Goal: Check status: Check status

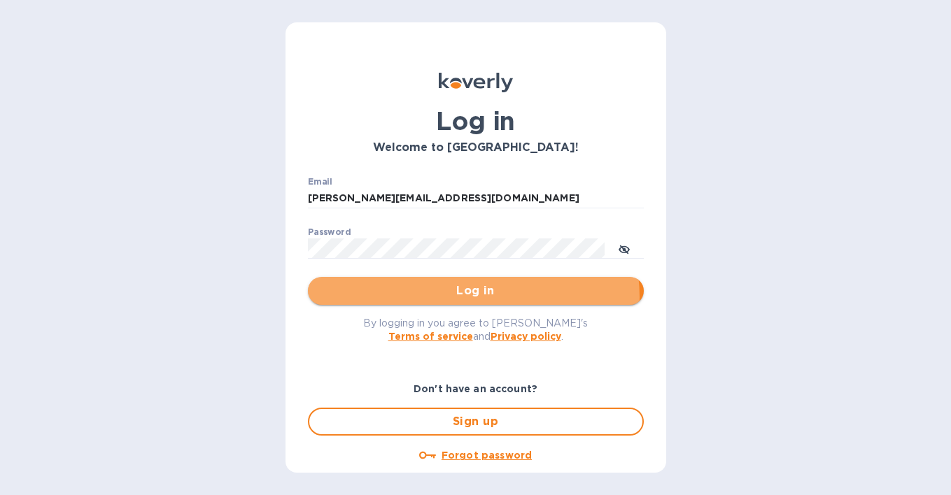
click at [472, 297] on span "Log in" at bounding box center [475, 291] width 313 height 17
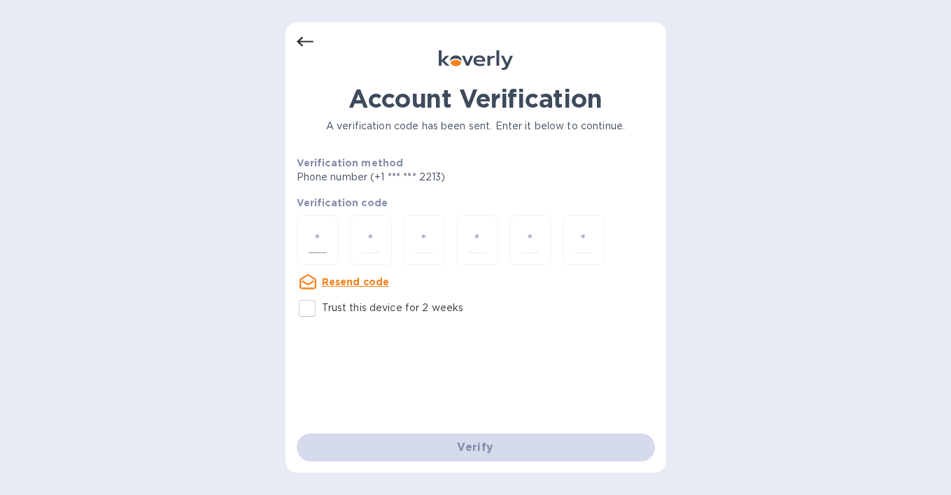
click at [328, 243] on div at bounding box center [318, 240] width 42 height 50
type input "6"
type input "9"
type input "8"
type input "5"
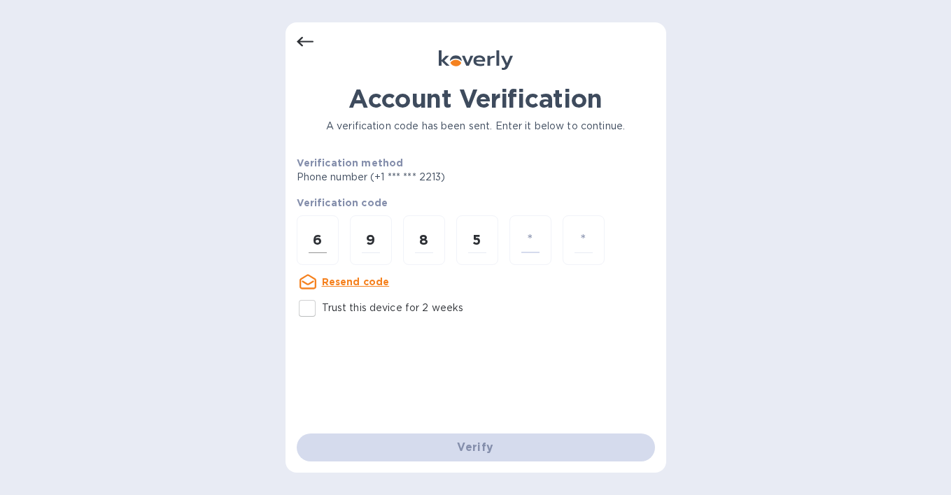
type input "7"
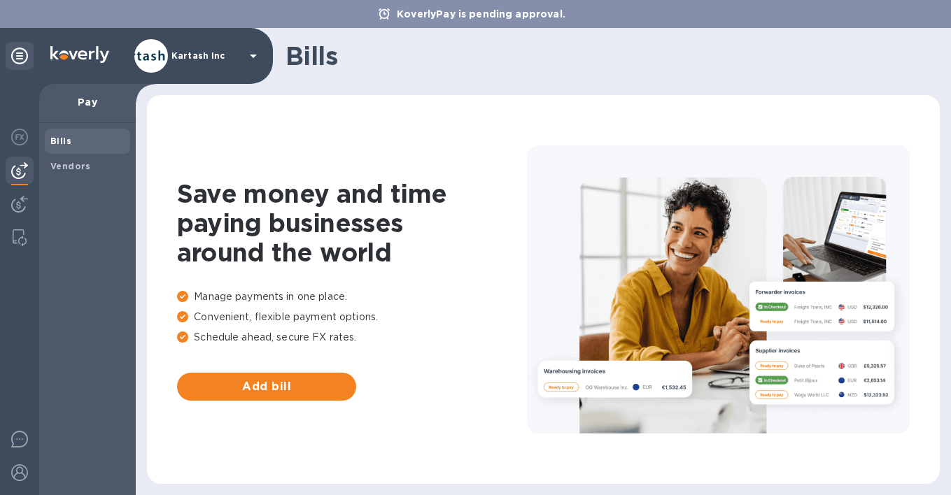
click at [59, 143] on b "Bills" at bounding box center [60, 141] width 21 height 10
click at [169, 51] on div "Kartash Inc" at bounding box center [197, 56] width 127 height 34
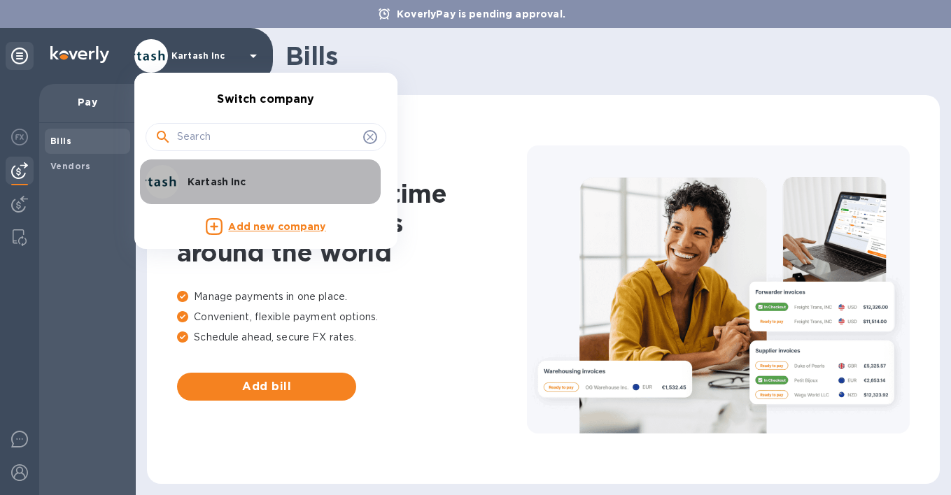
click at [211, 180] on p "Kartash Inc" at bounding box center [275, 182] width 176 height 14
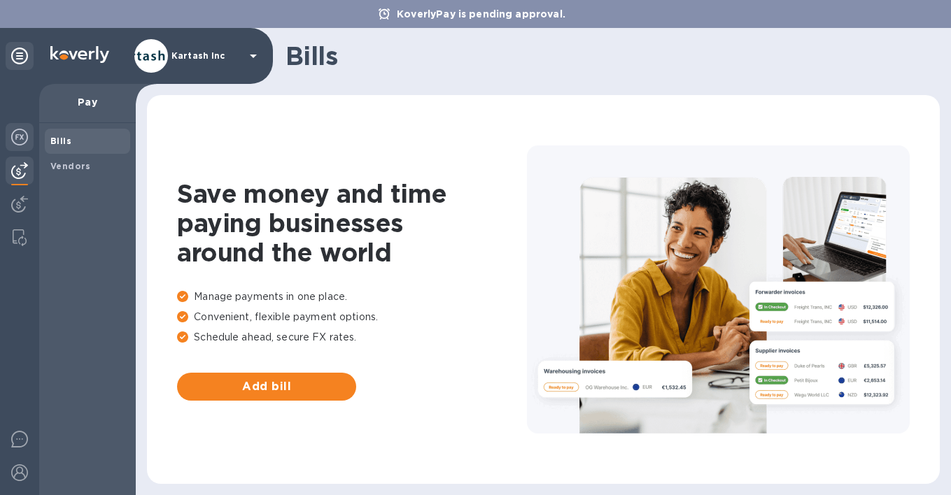
click at [24, 136] on img at bounding box center [19, 137] width 17 height 17
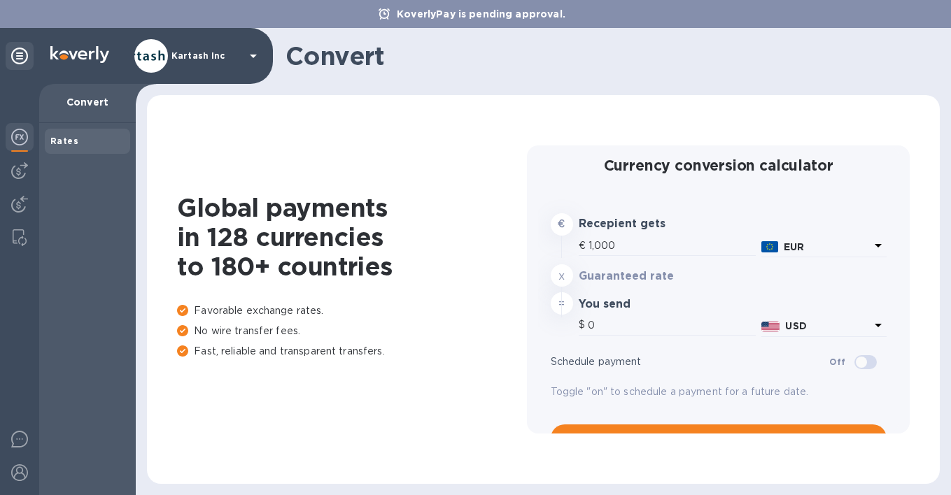
type input "1,182.8"
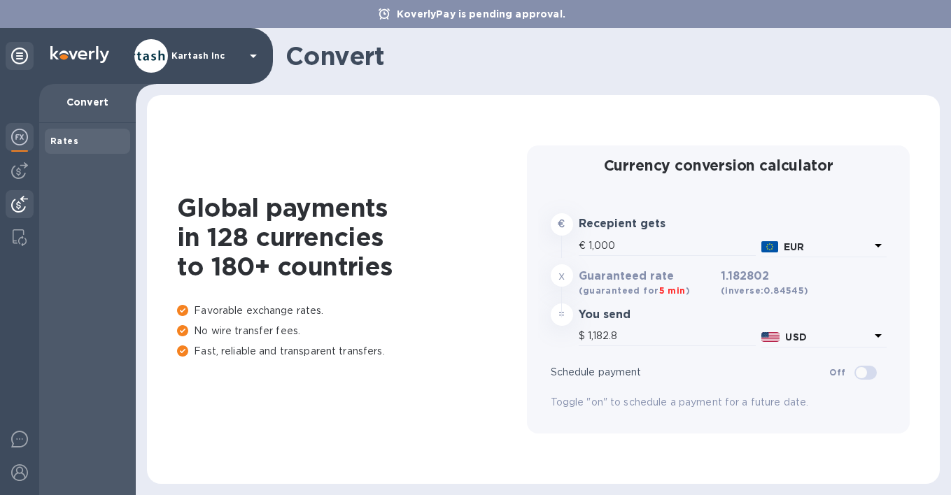
click at [18, 207] on img at bounding box center [19, 204] width 17 height 17
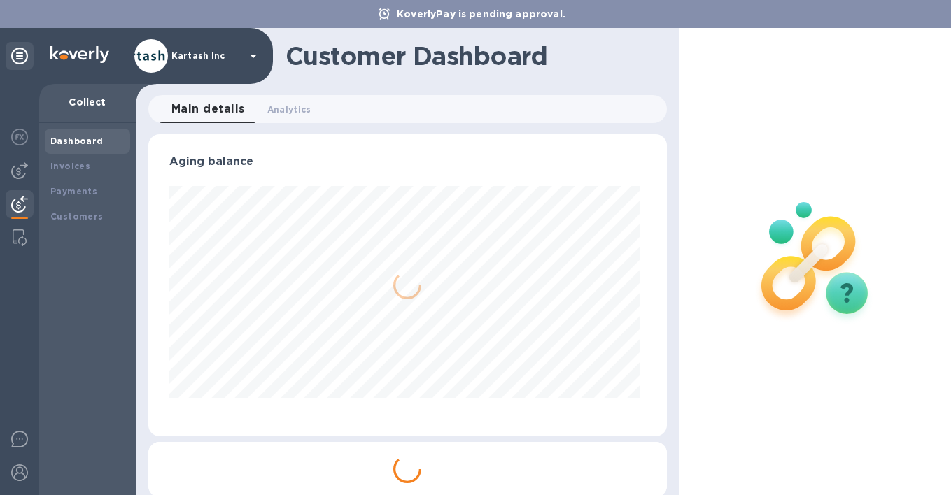
scroll to position [302, 513]
click at [24, 240] on img at bounding box center [20, 237] width 14 height 17
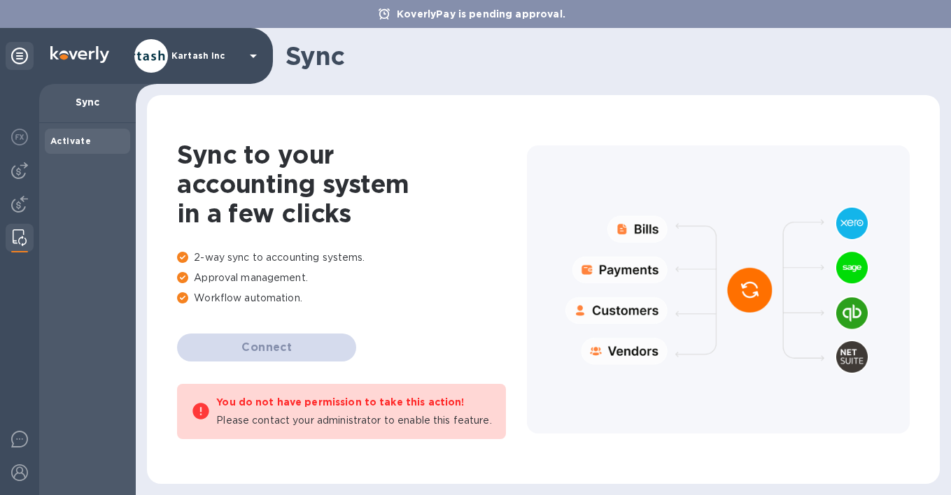
click at [628, 271] on div at bounding box center [718, 289] width 383 height 289
click at [27, 137] on img at bounding box center [19, 137] width 17 height 17
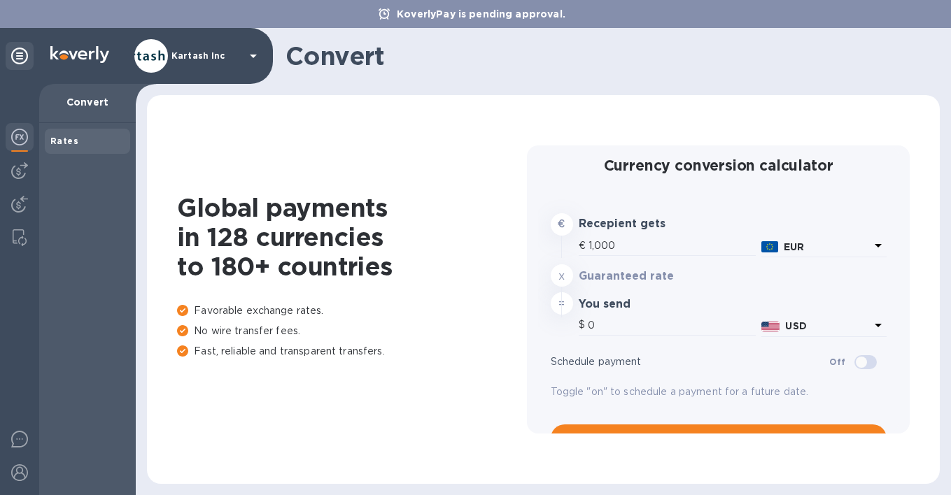
type input "1,182.8"
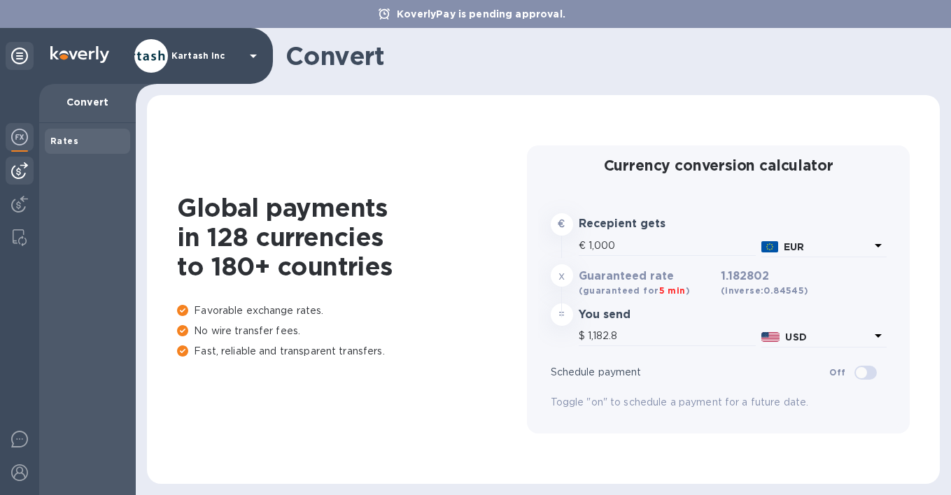
click at [17, 166] on img at bounding box center [19, 170] width 17 height 17
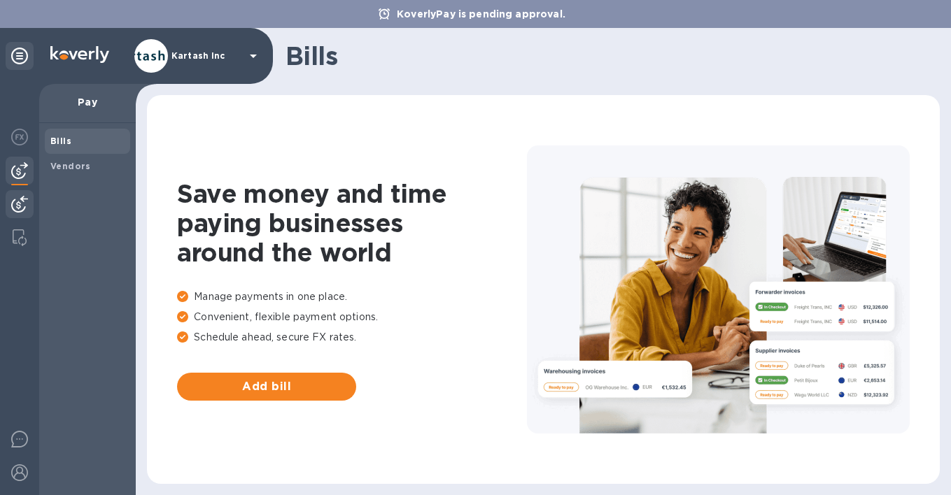
click at [19, 204] on img at bounding box center [19, 204] width 17 height 17
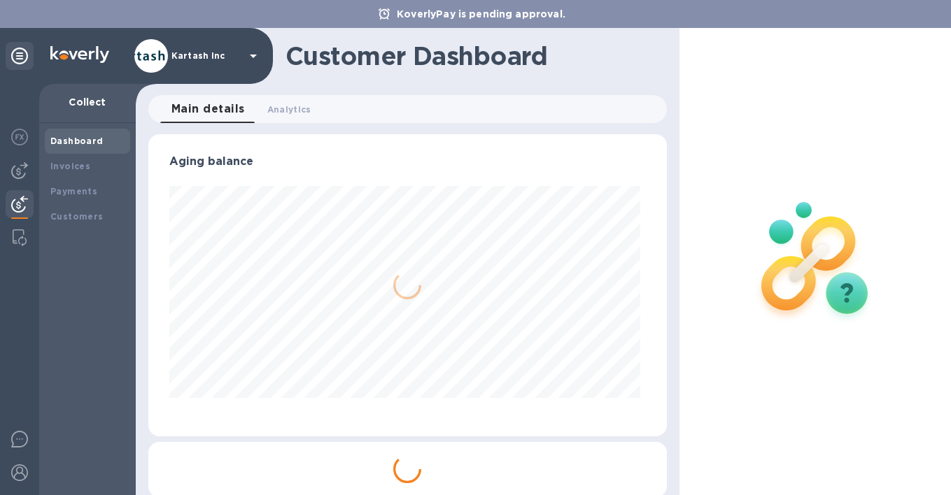
scroll to position [302, 513]
click at [297, 115] on span "Analytics 0" at bounding box center [289, 109] width 44 height 15
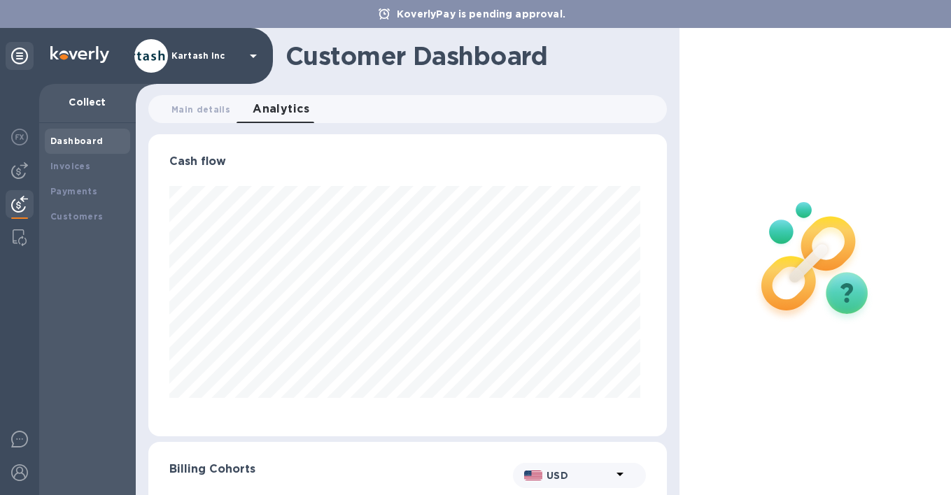
scroll to position [302, 513]
click at [87, 162] on div "Invoices" at bounding box center [87, 166] width 74 height 14
